Goal: Task Accomplishment & Management: Use online tool/utility

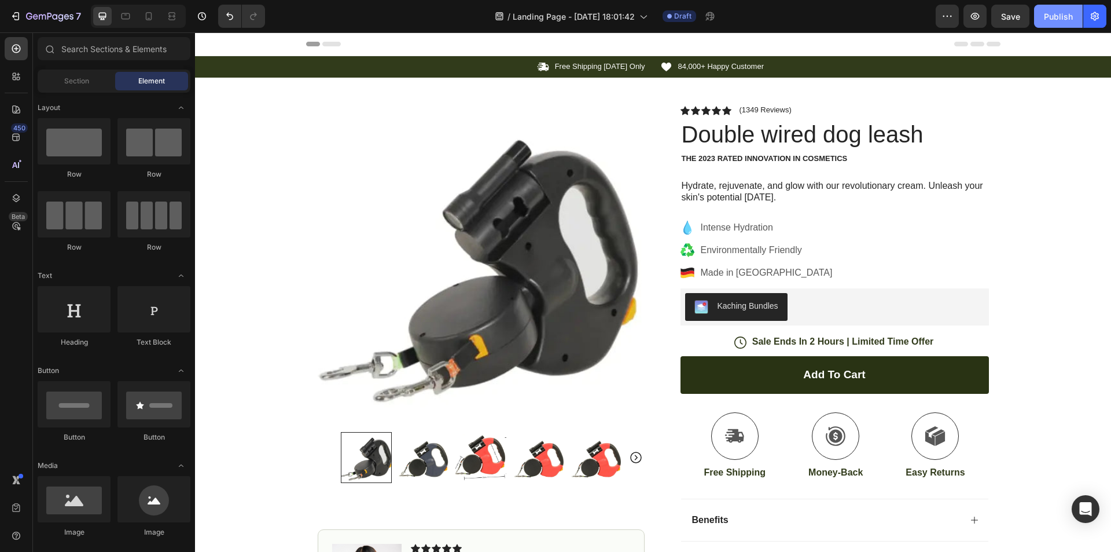
click at [1071, 17] on div "Publish" at bounding box center [1058, 16] width 29 height 12
click at [1059, 22] on button "Publish" at bounding box center [1058, 16] width 49 height 23
click at [1075, 18] on button "Publish" at bounding box center [1058, 16] width 49 height 23
click at [987, 24] on div "Preview Save Publish" at bounding box center [1021, 16] width 171 height 23
click at [986, 23] on button "button" at bounding box center [975, 16] width 23 height 23
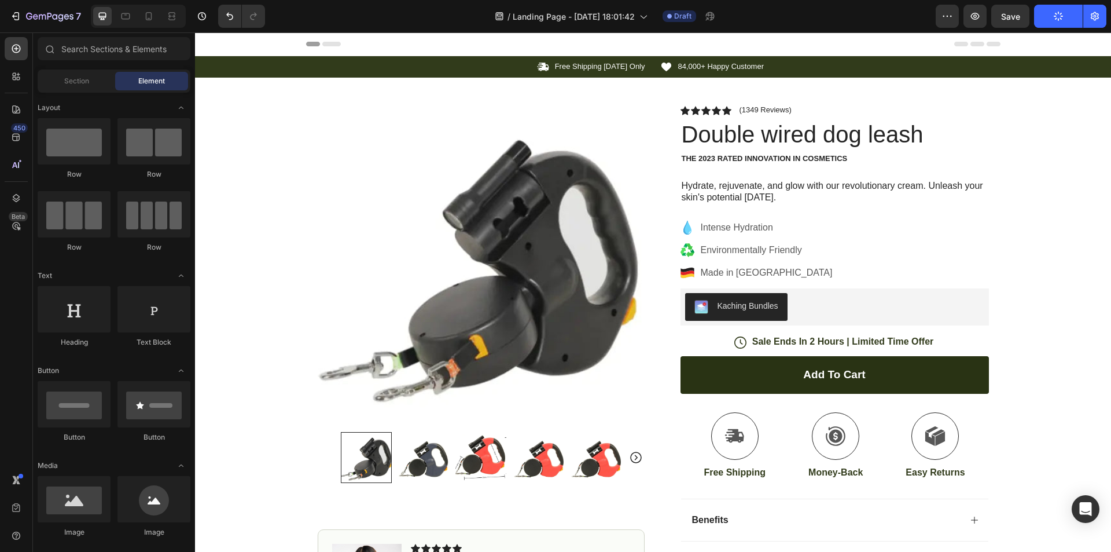
click at [1059, 13] on icon "button" at bounding box center [1059, 16] width 12 height 12
click at [1063, 14] on div "button" at bounding box center [1058, 16] width 9 height 9
click at [1063, 14] on icon "button" at bounding box center [1058, 16] width 12 height 12
click at [1056, 16] on icon "button" at bounding box center [1058, 16] width 13 height 13
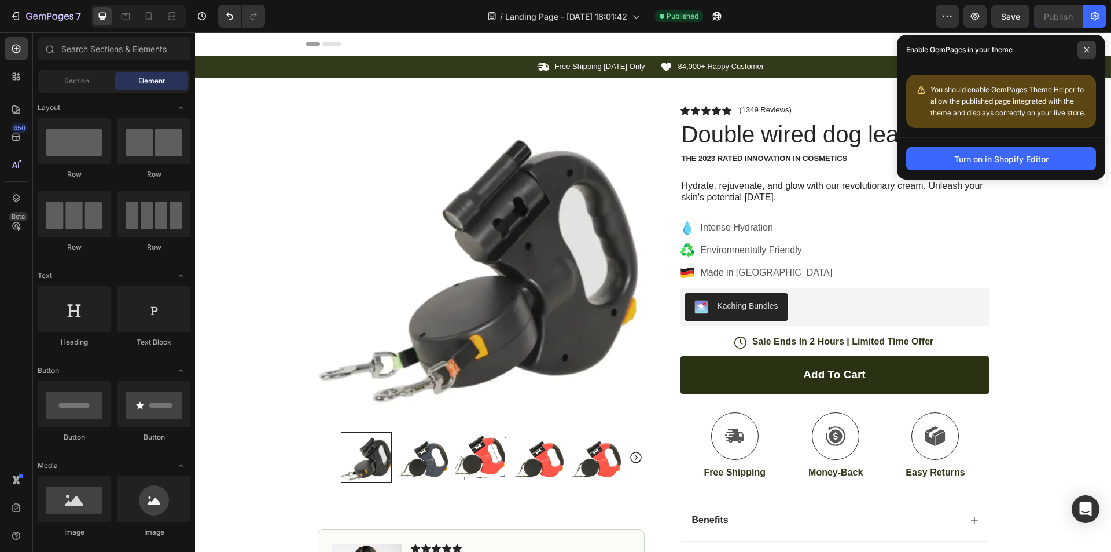
click at [1083, 46] on span at bounding box center [1087, 50] width 19 height 19
